Goal: Check status: Check status

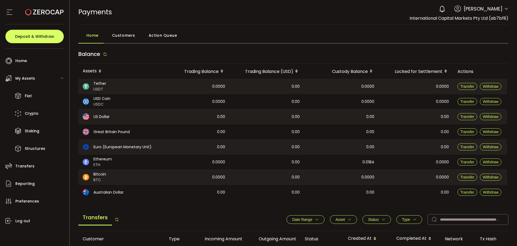
click at [503, 9] on div "0 [PERSON_NAME] Account International Capital Markets Pty Ltd (ab7bf8) Raw Trad…" at bounding box center [473, 9] width 72 height 12
click at [495, 19] on span "International Capital Markets Pty Ltd (ab7bf8)" at bounding box center [459, 18] width 99 height 6
click at [492, 24] on div "PAYMENTS Buy Power $0.00 USD Payments Payments Verify Your Identity 0 [PERSON_N…" at bounding box center [293, 12] width 431 height 24
click at [505, 6] on span at bounding box center [507, 8] width 4 height 5
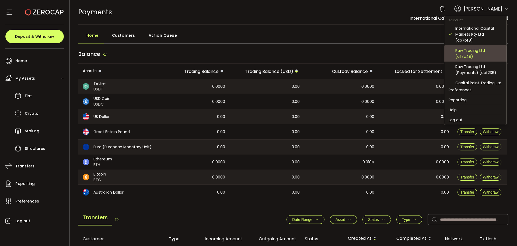
click at [478, 52] on div "Raw Trading Ltd (af7c49)" at bounding box center [479, 53] width 47 height 12
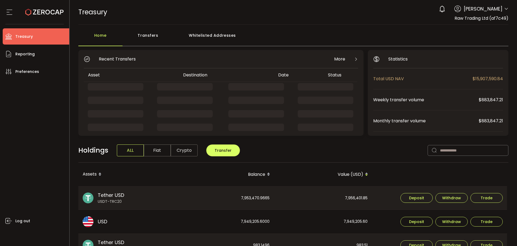
click at [504, 6] on div "0 [PERSON_NAME] Account International Capital Markets Pty Ltd (ab7bf8) Raw Trad…" at bounding box center [473, 9] width 72 height 12
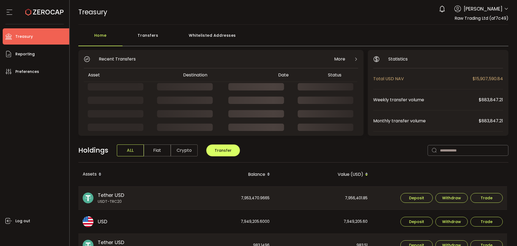
click at [505, 8] on icon at bounding box center [507, 9] width 4 height 4
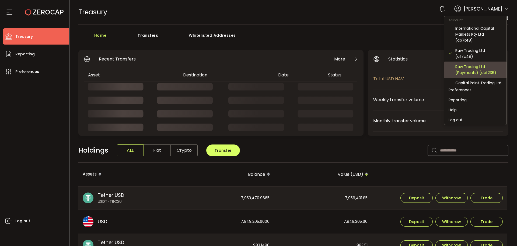
click at [484, 76] on div "Raw Trading Ltd (Payments) (dcf236)" at bounding box center [476, 69] width 54 height 16
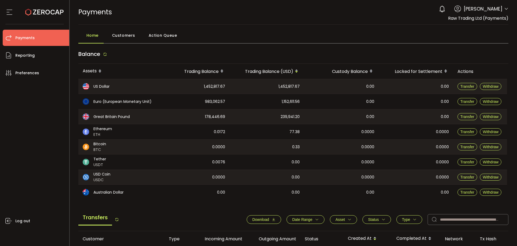
scroll to position [135, 0]
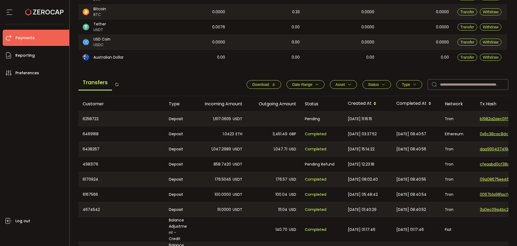
click at [313, 133] on span "Completed" at bounding box center [316, 134] width 22 height 6
click at [312, 147] on span "Completed" at bounding box center [316, 149] width 22 height 6
click at [315, 178] on span "Completed" at bounding box center [316, 179] width 22 height 6
click at [315, 193] on span "Completed" at bounding box center [316, 194] width 22 height 6
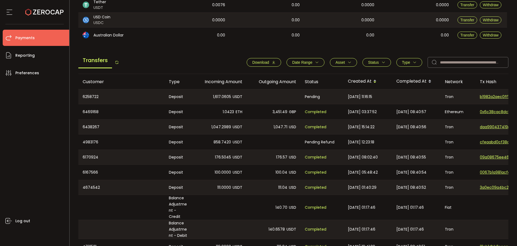
scroll to position [184, 0]
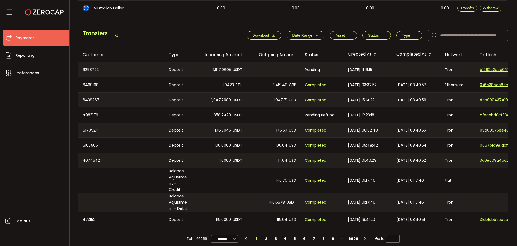
click at [316, 216] on span "Completed" at bounding box center [316, 219] width 22 height 6
click at [267, 234] on li "2" at bounding box center [266, 238] width 10 height 8
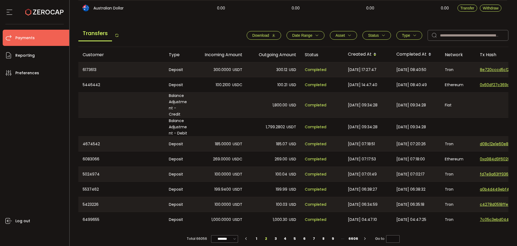
click at [316, 68] on span "Completed" at bounding box center [316, 70] width 22 height 6
click at [315, 83] on span "Completed" at bounding box center [316, 85] width 22 height 6
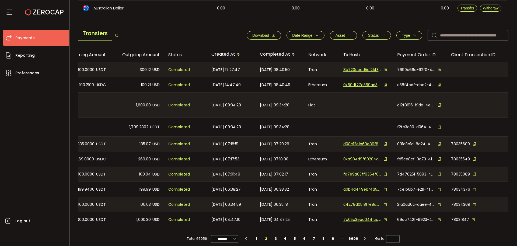
drag, startPoint x: 275, startPoint y: 220, endPoint x: 235, endPoint y: 217, distance: 40.3
click at [235, 217] on tr "6499655 Deposit 1,000.0000 USDT 1,000.30 USD Completed [DATE] 04:47:10 [DATE] 0…" at bounding box center [225, 219] width 567 height 15
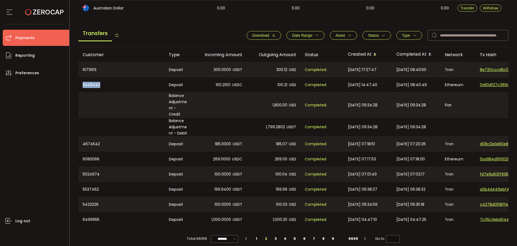
drag, startPoint x: 102, startPoint y: 84, endPoint x: 79, endPoint y: 82, distance: 23.0
click at [79, 82] on div "5446442" at bounding box center [121, 84] width 86 height 15
copy div "5446442"
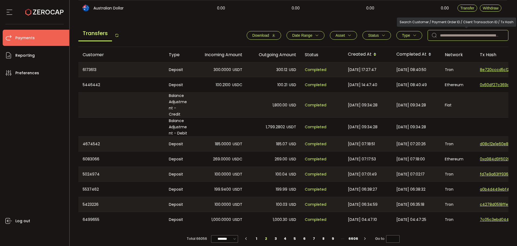
click at [474, 37] on input "text" at bounding box center [468, 35] width 81 height 11
paste input "*******"
type input "*******"
type input "*"
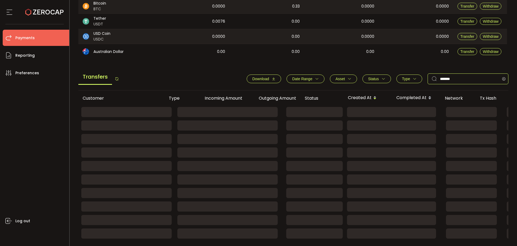
scroll to position [142, 0]
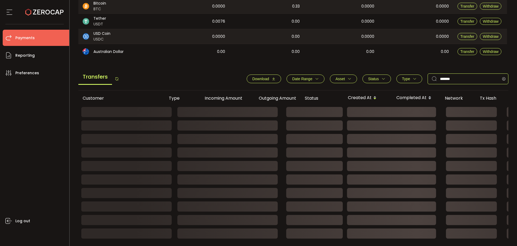
type input "*******"
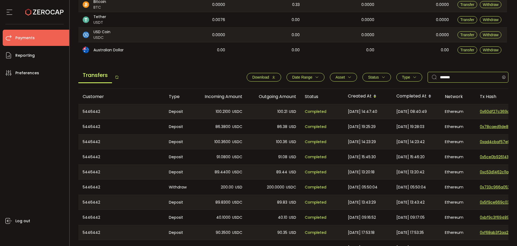
scroll to position [176, 0]
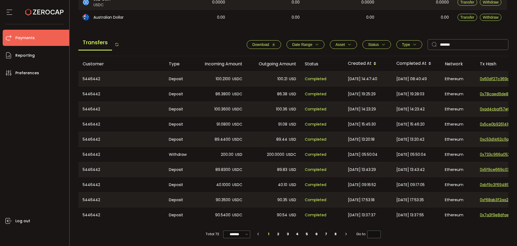
click at [51, 40] on li "Payments" at bounding box center [36, 38] width 67 height 16
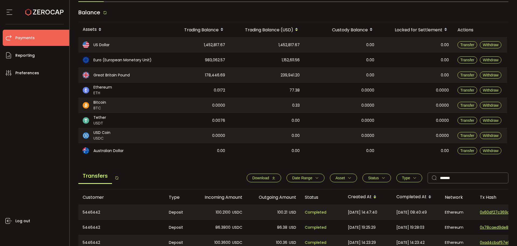
click at [37, 36] on li "Payments" at bounding box center [36, 38] width 67 height 16
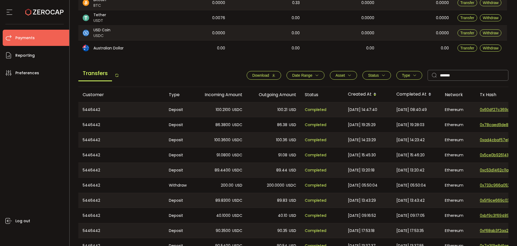
scroll to position [176, 0]
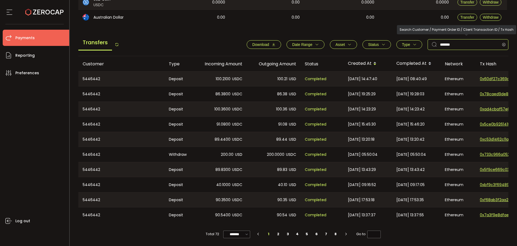
click at [448, 45] on input "*******" at bounding box center [468, 44] width 81 height 11
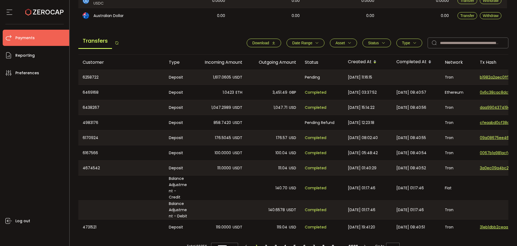
click at [94, 168] on div "4674542" at bounding box center [121, 167] width 86 height 15
click at [91, 155] on div "6167566" at bounding box center [121, 152] width 86 height 15
click at [86, 139] on div "6170924" at bounding box center [121, 137] width 86 height 15
click at [91, 121] on div "4983176" at bounding box center [121, 122] width 86 height 15
click at [94, 166] on div "4674542" at bounding box center [121, 167] width 86 height 15
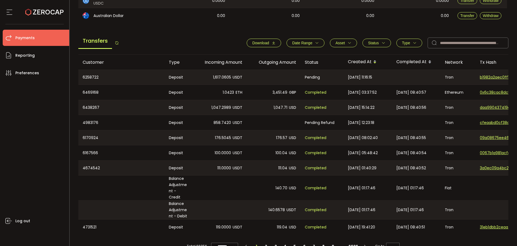
click at [92, 151] on div "6167566" at bounding box center [121, 152] width 86 height 15
click at [92, 137] on div "6170924" at bounding box center [121, 137] width 86 height 15
click at [265, 242] on li "2" at bounding box center [266, 246] width 10 height 8
type input "*"
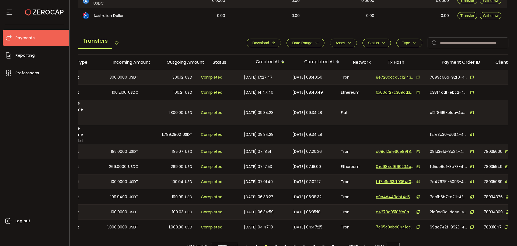
scroll to position [0, 138]
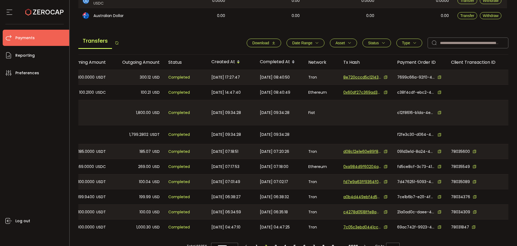
click at [385, 78] on icon at bounding box center [386, 77] width 4 height 4
click at [385, 93] on icon at bounding box center [386, 92] width 4 height 4
click at [258, 243] on li "1" at bounding box center [257, 246] width 10 height 8
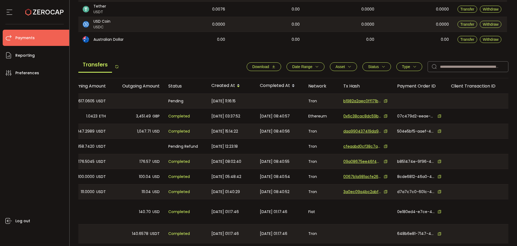
scroll to position [184, 0]
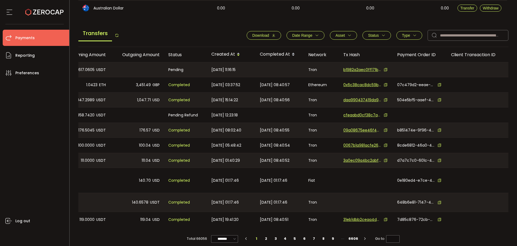
click at [425, 227] on div "Total 66056 ******* 10/page 20/page 50/page 100/page 1 2 3 4 5 6 7 8 9 6606 Go …" at bounding box center [293, 236] width 431 height 18
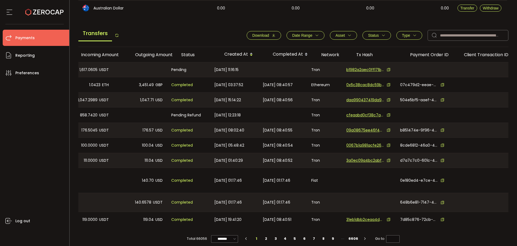
scroll to position [0, 138]
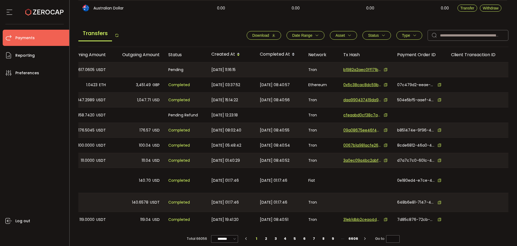
click at [384, 84] on icon at bounding box center [386, 85] width 4 height 4
click at [385, 100] on icon at bounding box center [386, 100] width 4 height 4
click at [384, 129] on icon at bounding box center [386, 130] width 4 height 4
click at [385, 145] on icon at bounding box center [386, 145] width 4 height 4
click at [385, 158] on icon at bounding box center [386, 160] width 4 height 4
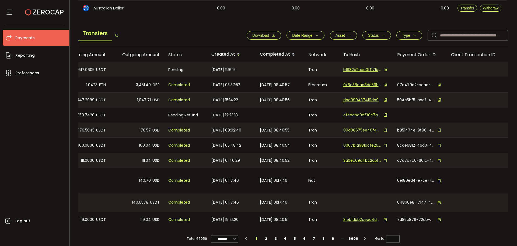
click at [384, 217] on icon at bounding box center [386, 219] width 4 height 4
